Goal: Information Seeking & Learning: Learn about a topic

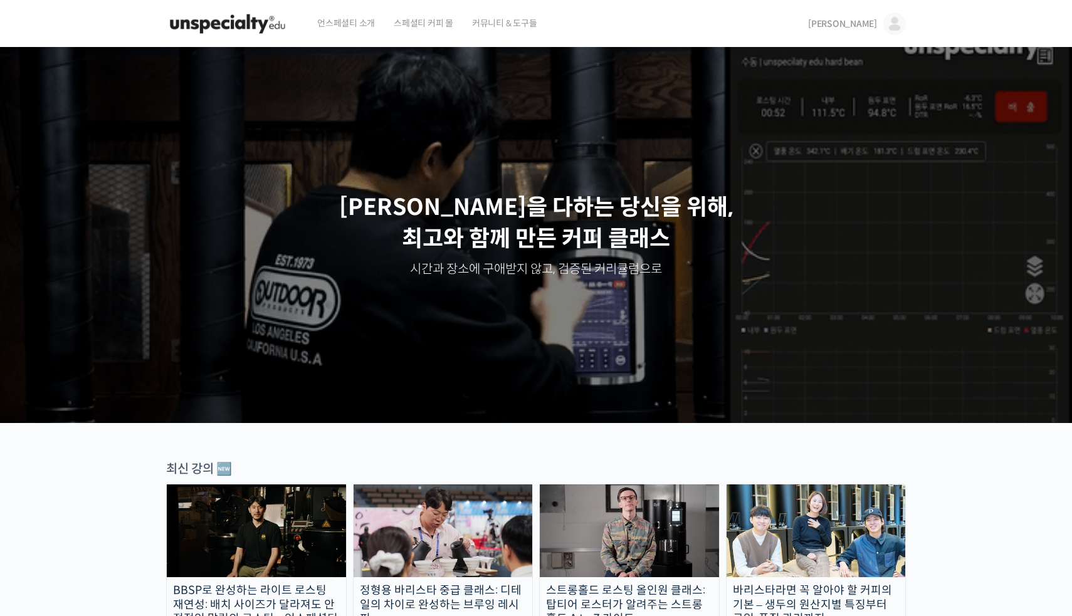
click at [894, 28] on img at bounding box center [894, 24] width 23 height 23
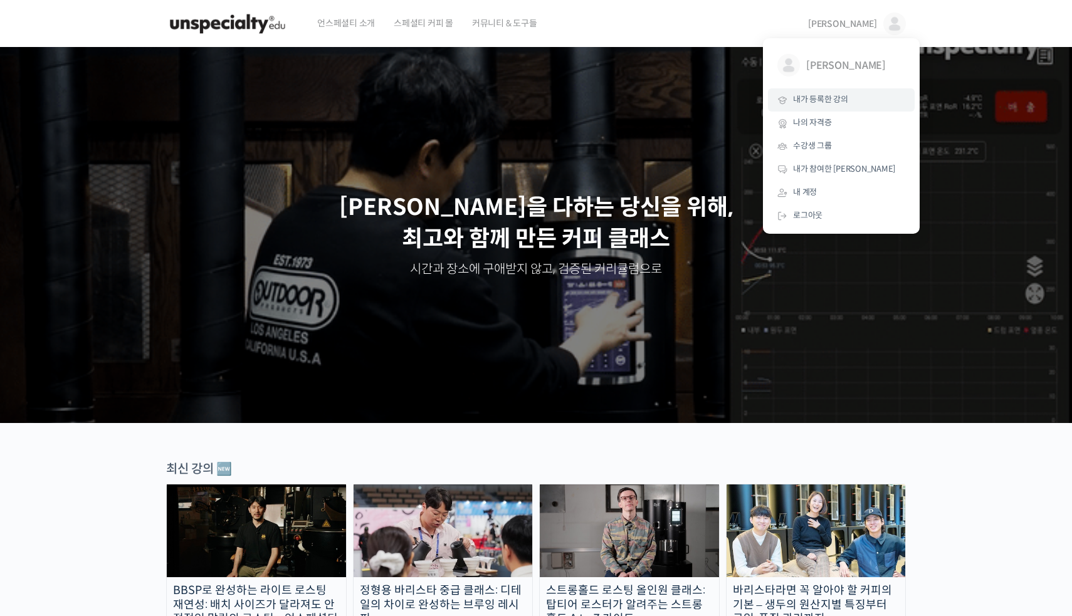
click at [834, 97] on span "내가 등록한 강의" at bounding box center [820, 99] width 55 height 11
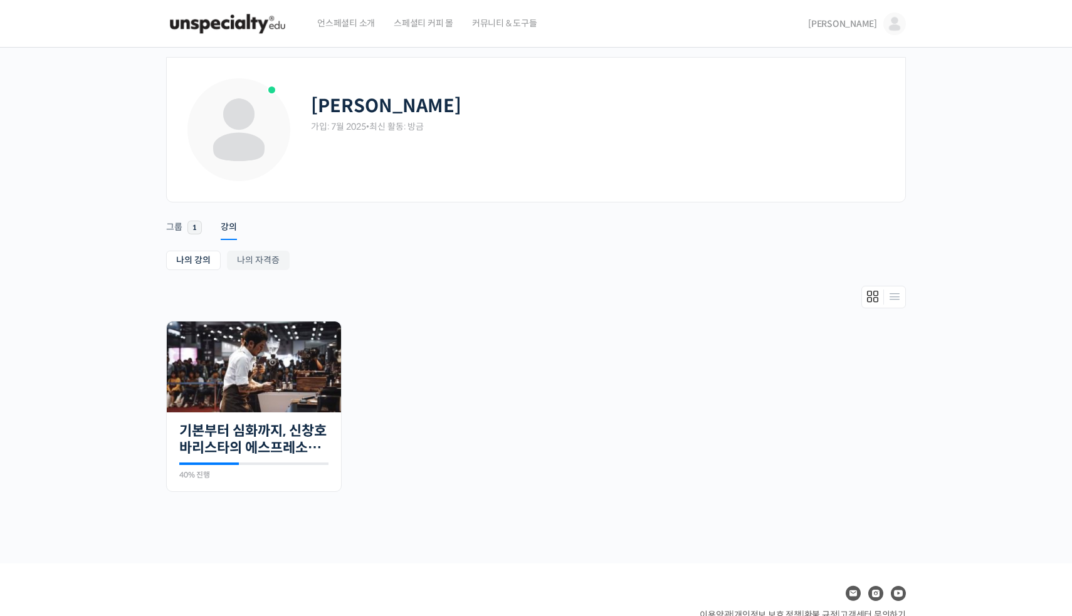
click at [892, 30] on img at bounding box center [894, 24] width 23 height 23
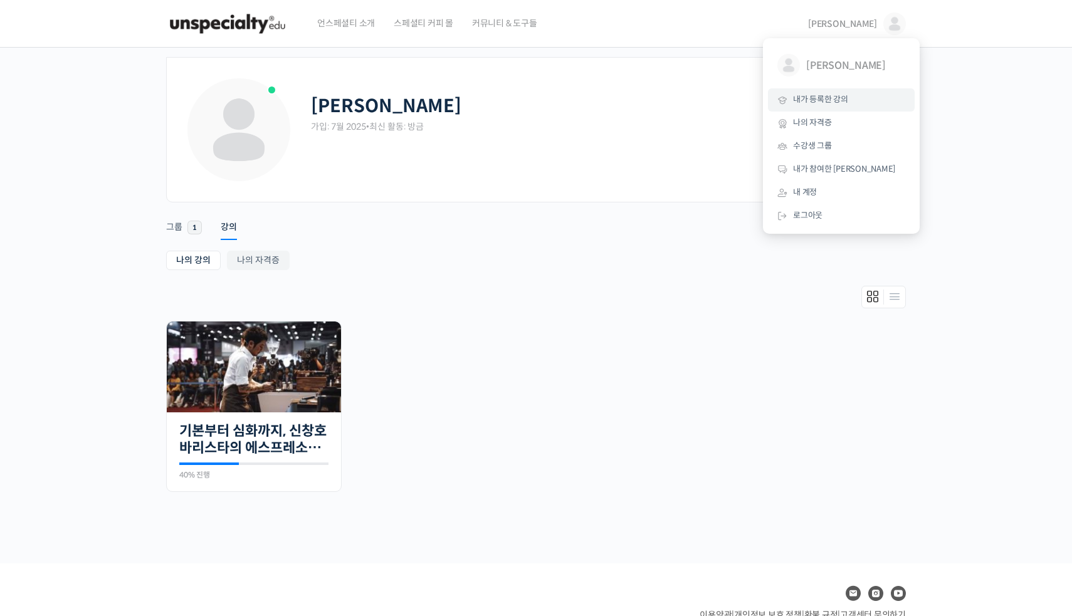
click at [357, 29] on span "언스페셜티 소개" at bounding box center [346, 23] width 58 height 48
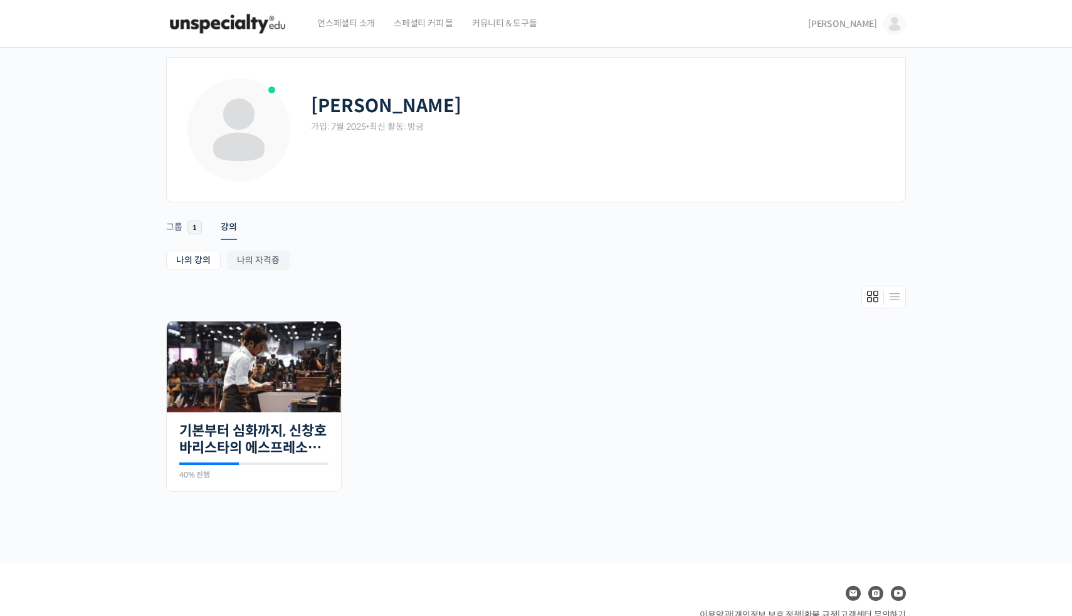
click at [207, 14] on img at bounding box center [227, 24] width 123 height 38
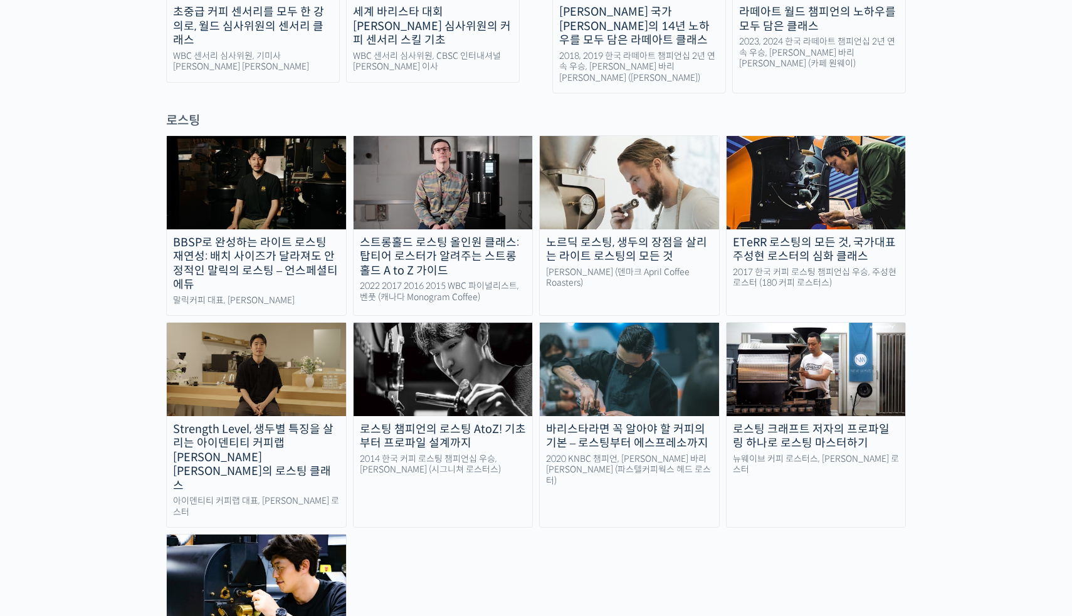
scroll to position [1050, 0]
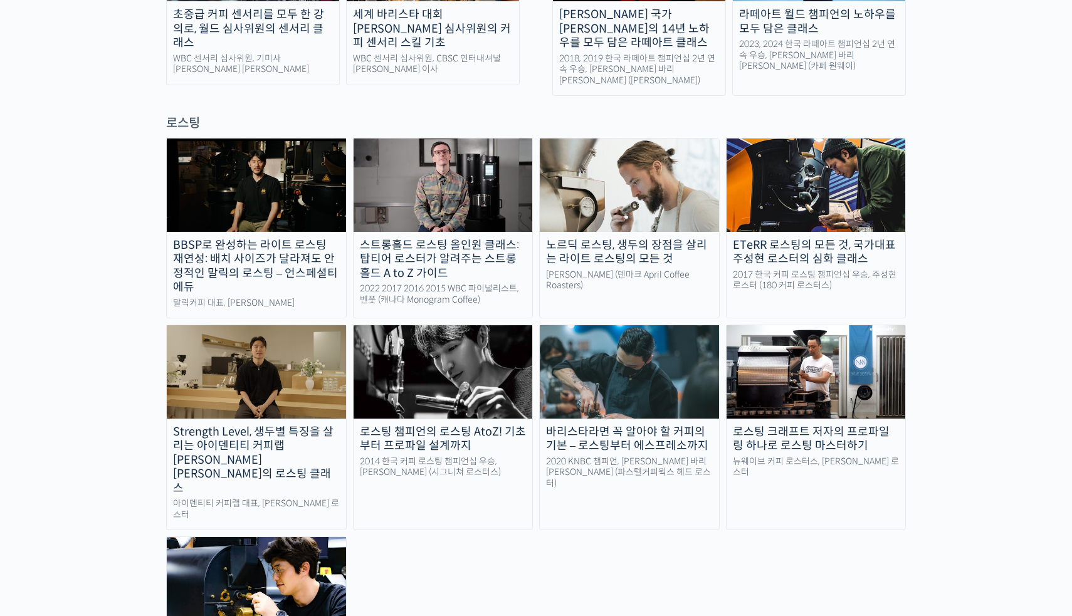
click at [833, 325] on img at bounding box center [815, 371] width 179 height 93
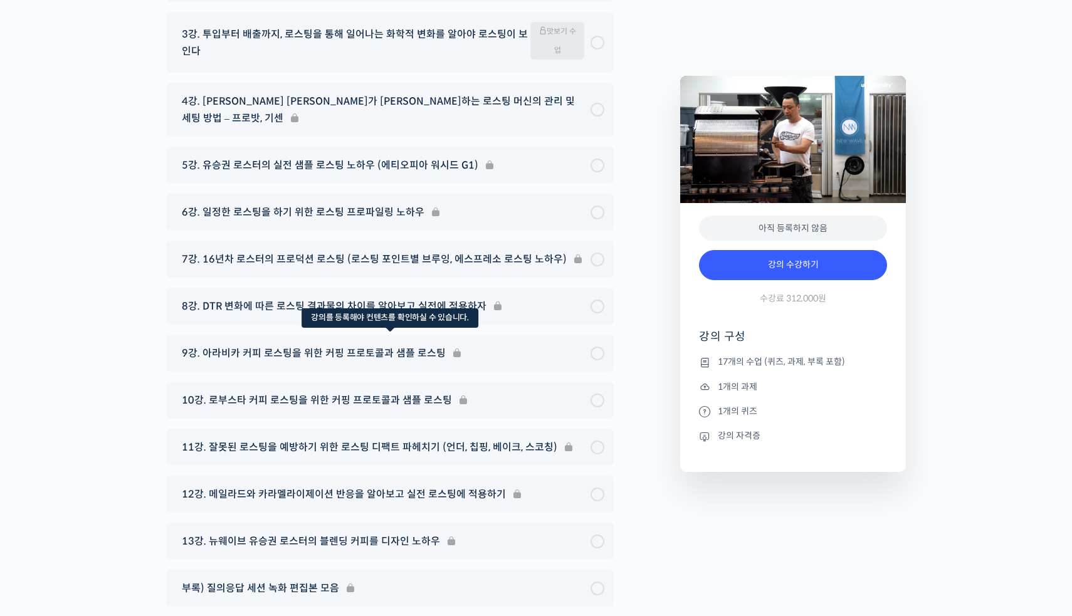
scroll to position [6643, 0]
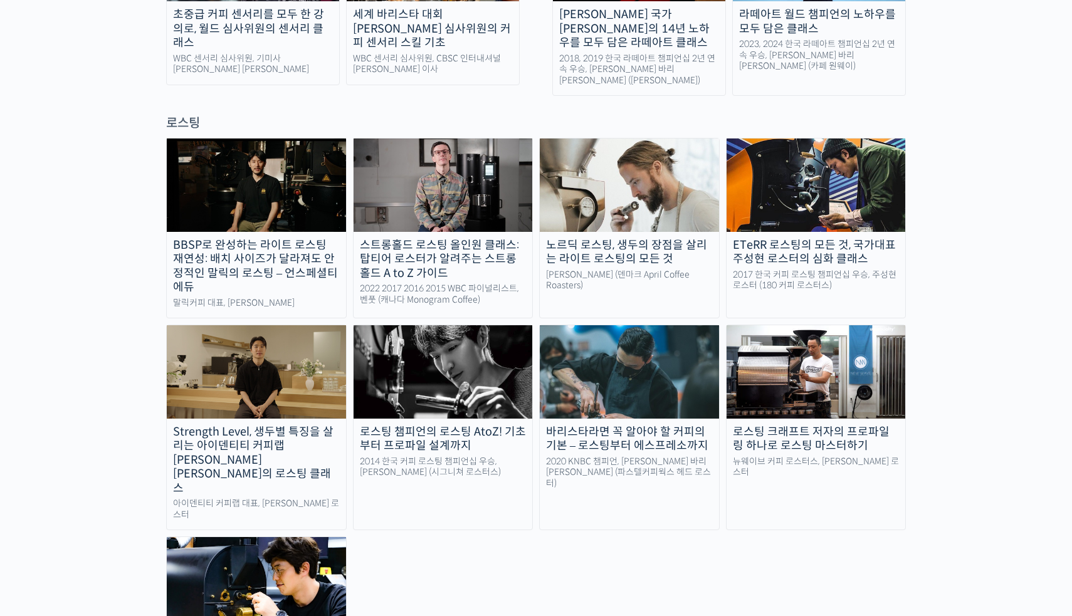
click at [301, 325] on img at bounding box center [256, 371] width 179 height 93
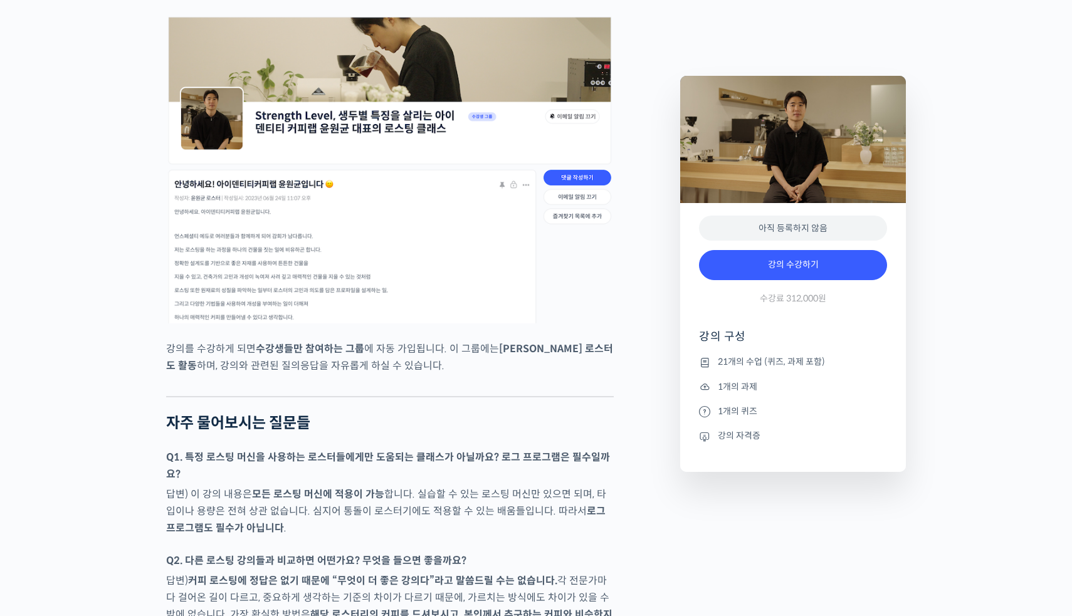
scroll to position [5453, 0]
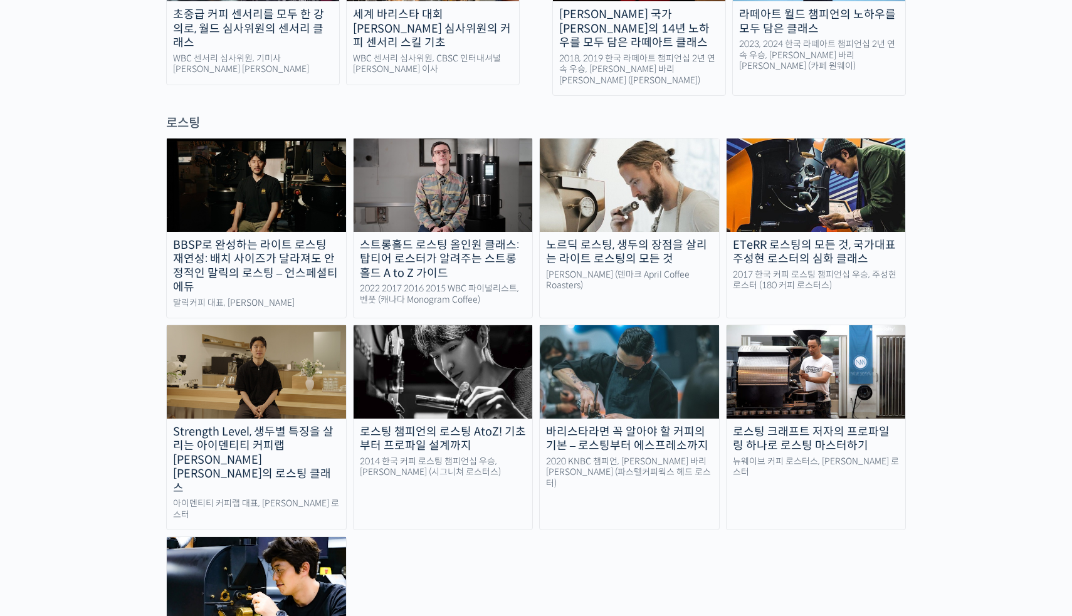
click at [464, 139] on img at bounding box center [442, 185] width 179 height 93
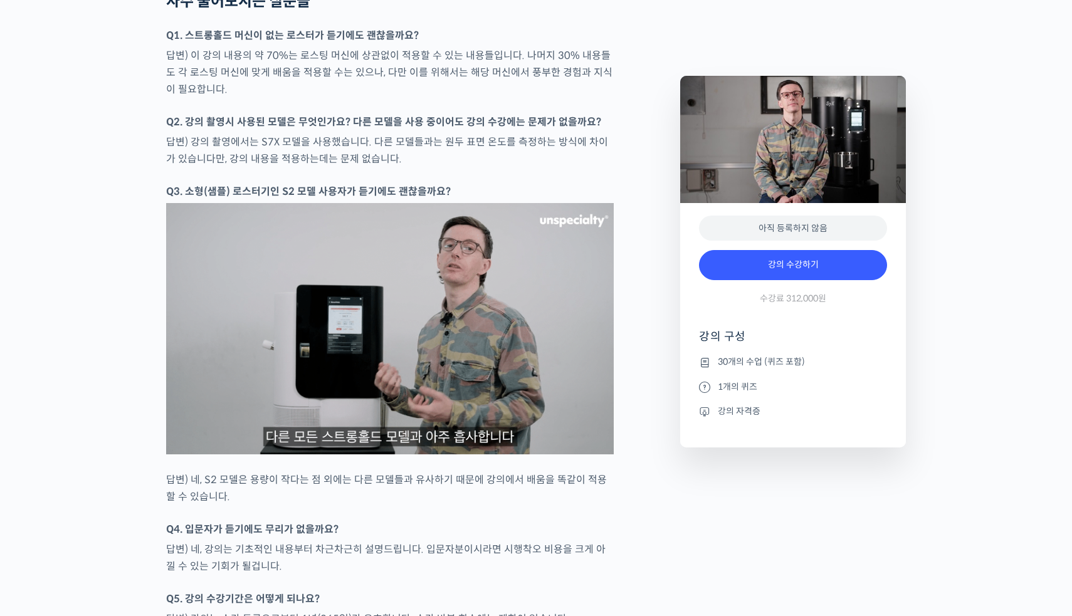
scroll to position [5337, 0]
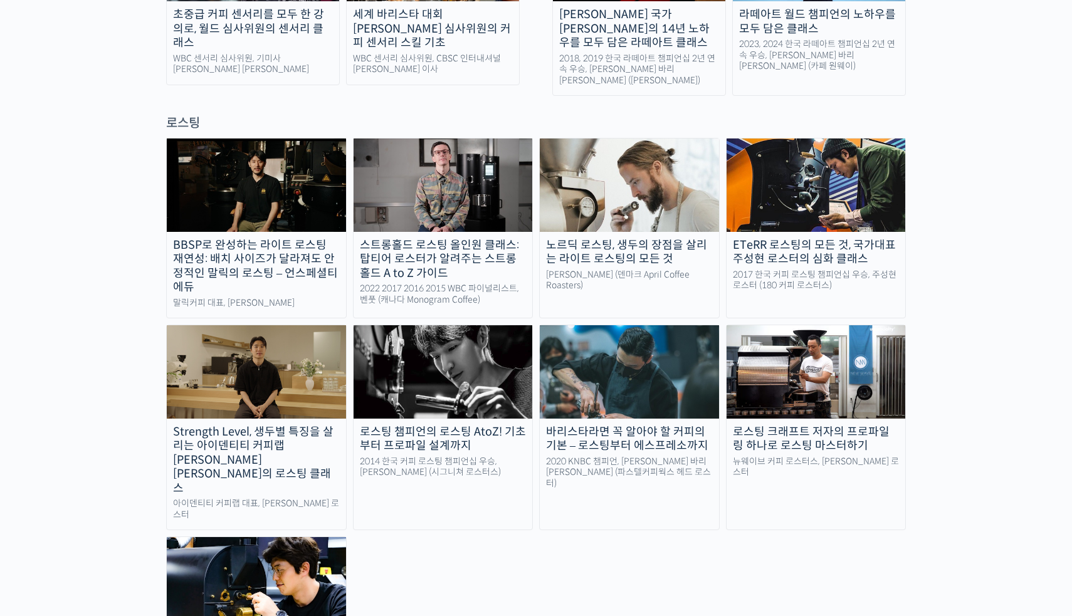
click at [614, 149] on img at bounding box center [629, 185] width 179 height 93
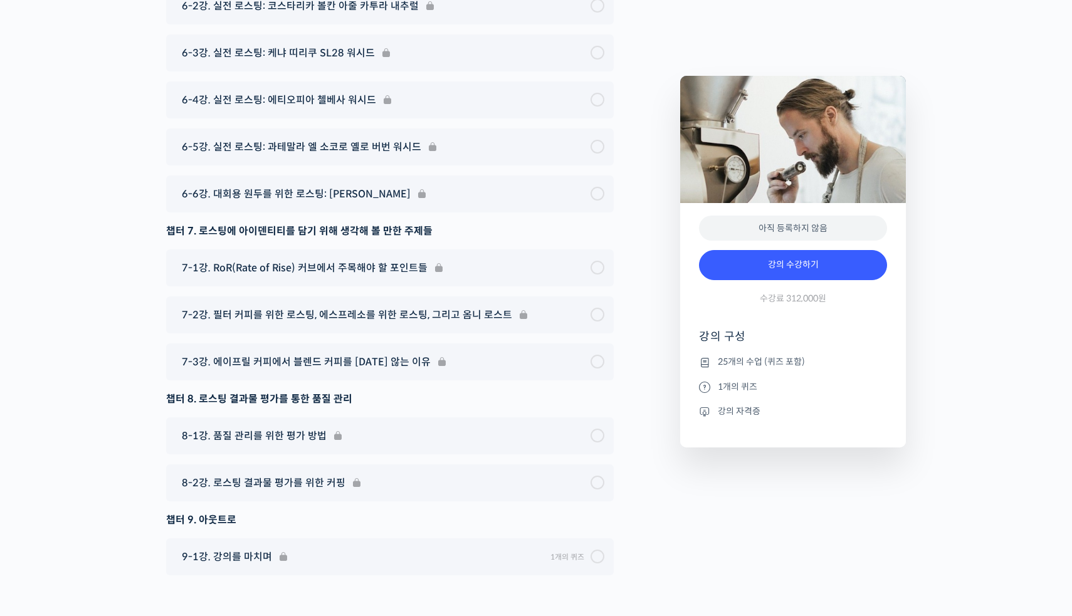
scroll to position [7593, 0]
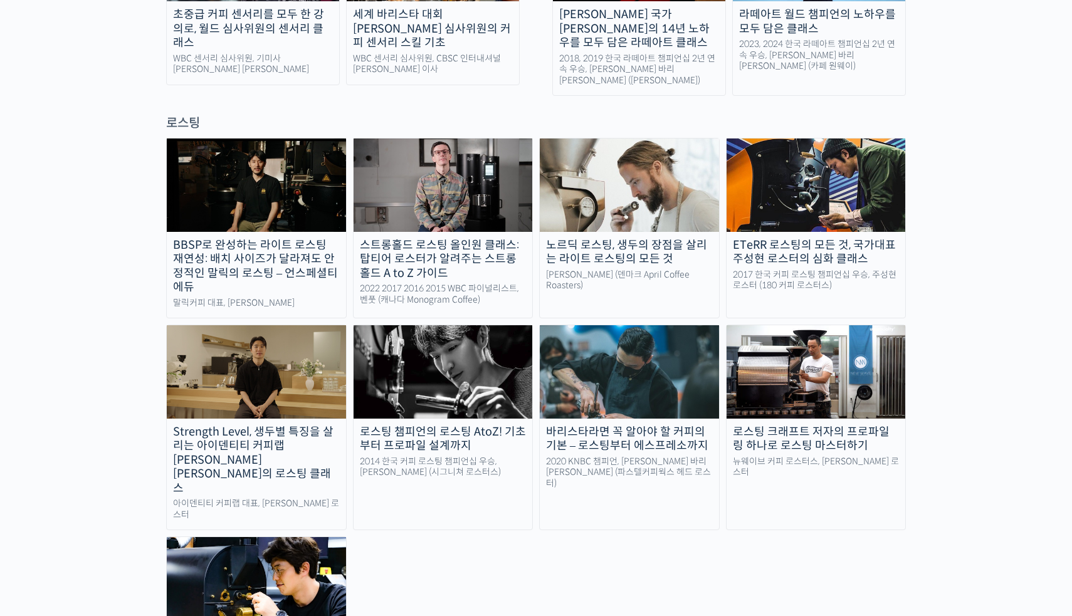
scroll to position [1050, 0]
